Goal: Task Accomplishment & Management: Manage account settings

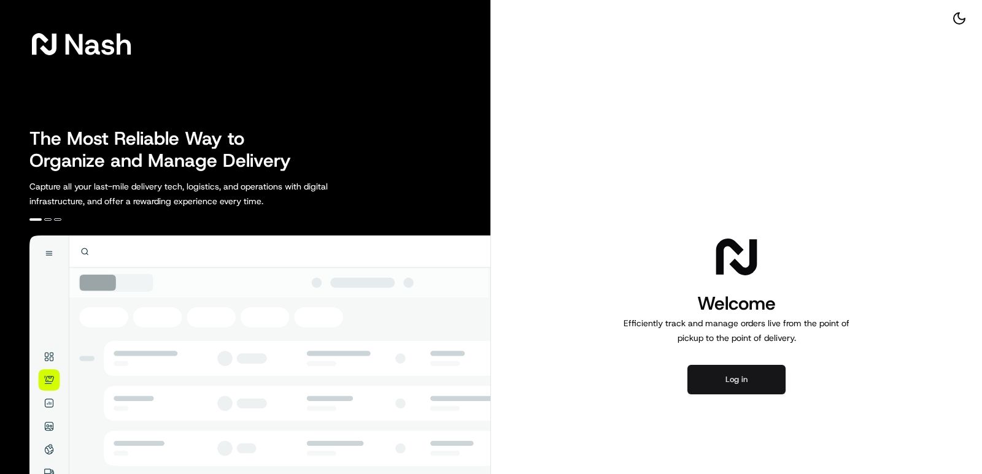
click at [760, 366] on button "Log in" at bounding box center [736, 379] width 98 height 29
